Goal: Task Accomplishment & Management: Use online tool/utility

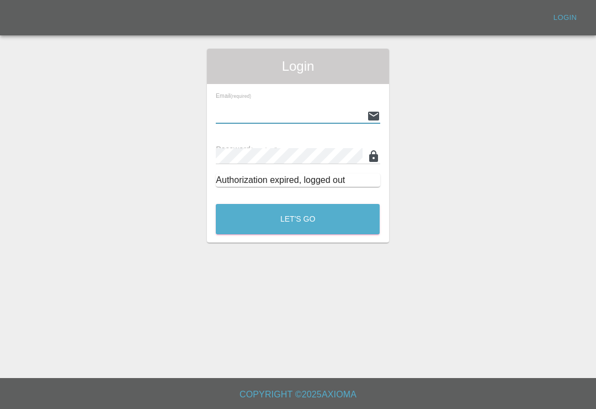
scroll to position [17, 0]
type input "[EMAIL_ADDRESS][DOMAIN_NAME]"
click at [298, 204] on button "Let's Go" at bounding box center [298, 219] width 164 height 30
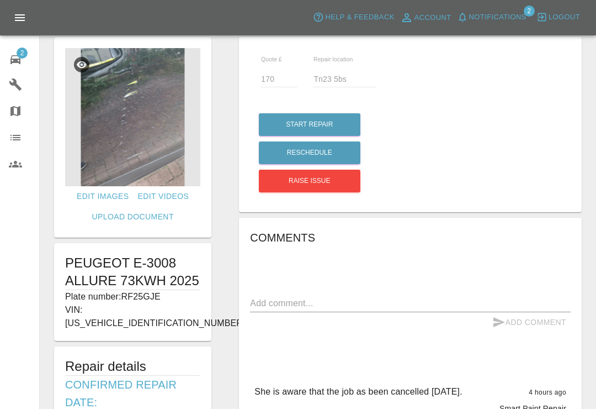
click at [25, 62] on div "2" at bounding box center [24, 58] width 31 height 16
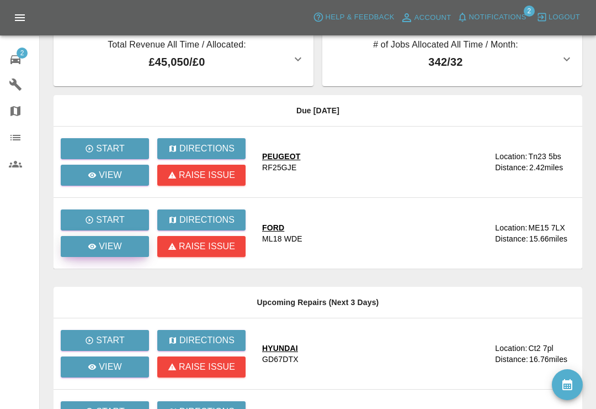
click at [125, 250] on link "View" at bounding box center [105, 246] width 88 height 21
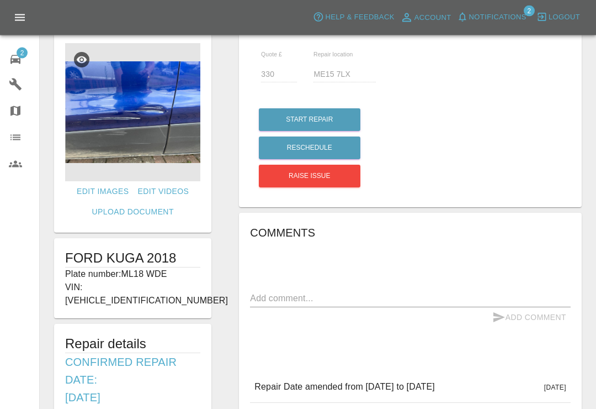
scroll to position [21, 0]
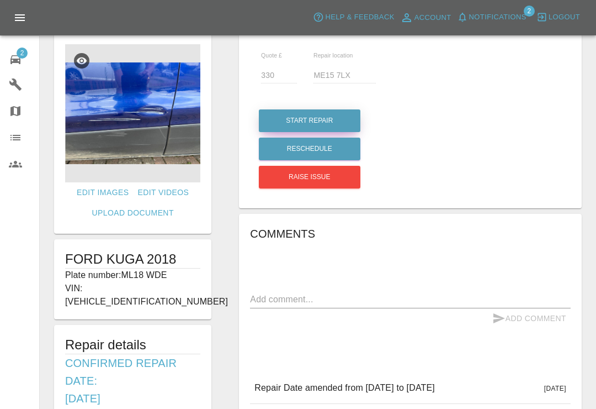
click at [329, 123] on button "Start Repair" at bounding box center [310, 120] width 102 height 23
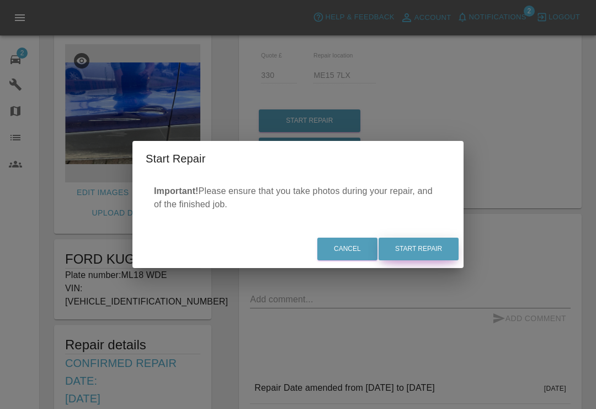
click at [428, 260] on button "Start Repair" at bounding box center [419, 248] width 80 height 23
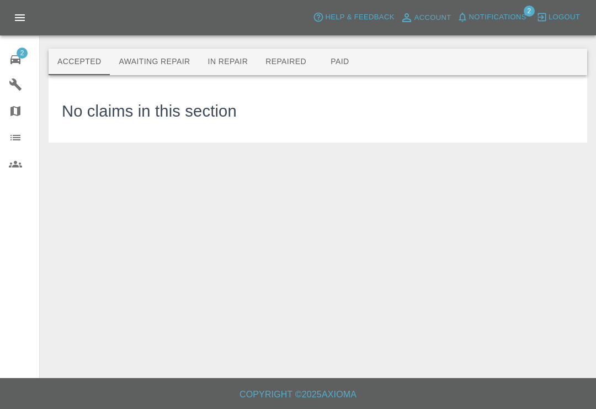
click at [21, 60] on icon at bounding box center [15, 59] width 13 height 13
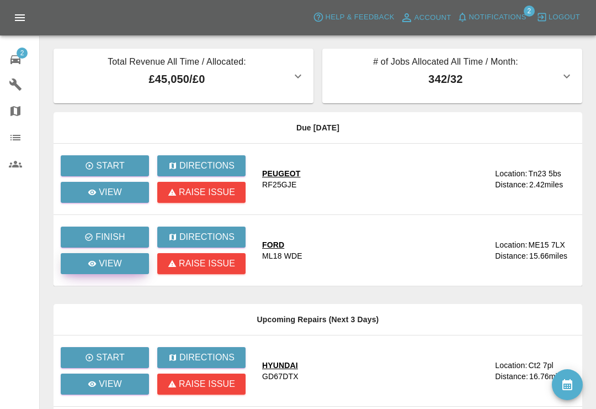
click at [124, 264] on link "View" at bounding box center [105, 263] width 88 height 21
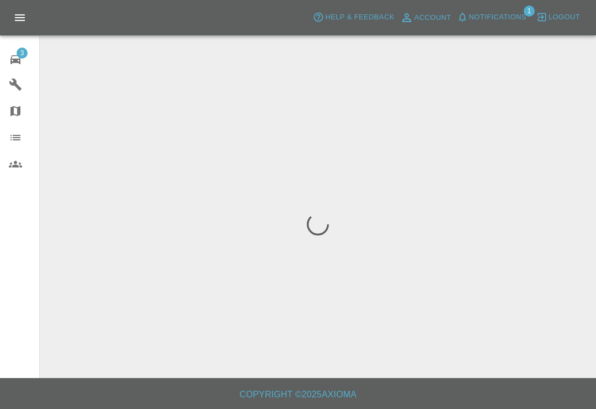
scroll to position [17, 0]
